Goal: Communication & Community: Answer question/provide support

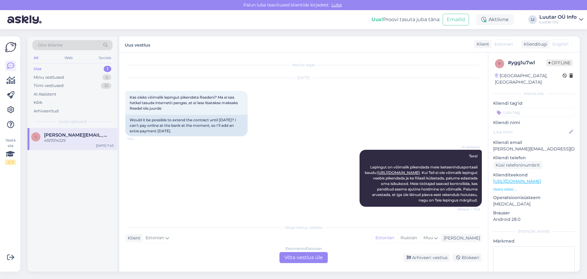
scroll to position [126, 0]
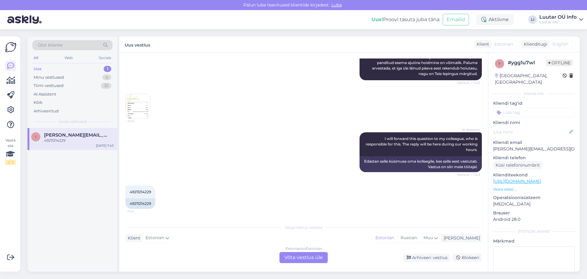
click at [144, 103] on img at bounding box center [138, 106] width 24 height 24
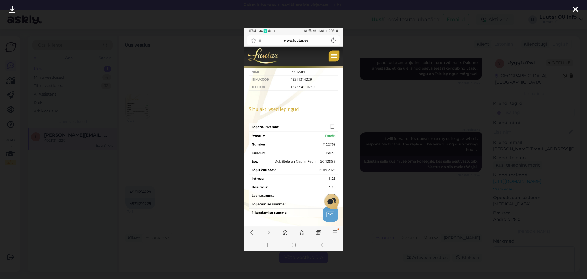
click at [11, 8] on icon at bounding box center [12, 10] width 6 height 8
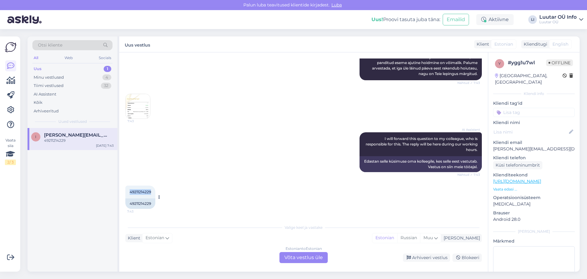
drag, startPoint x: 129, startPoint y: 192, endPoint x: 154, endPoint y: 192, distance: 24.5
click at [154, 192] on div "49211214229 7:43" at bounding box center [140, 191] width 30 height 13
copy span "49211214229"
click at [293, 258] on div "Estonian to Estonian Võta vestlus üle" at bounding box center [304, 257] width 48 height 11
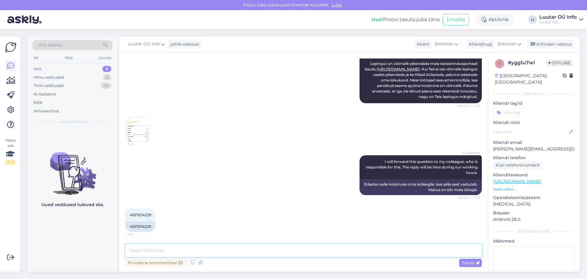
click at [143, 251] on textarea at bounding box center [303, 250] width 357 height 13
type textarea "Tere! Hästi ootame teid reedel."
click at [470, 264] on span "Saada" at bounding box center [471, 263] width 18 height 6
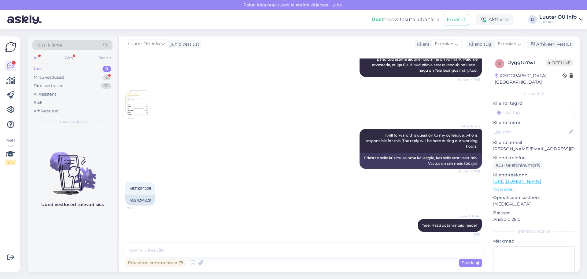
click at [45, 67] on div "Uus 0" at bounding box center [72, 69] width 80 height 9
